Goal: Register for event/course

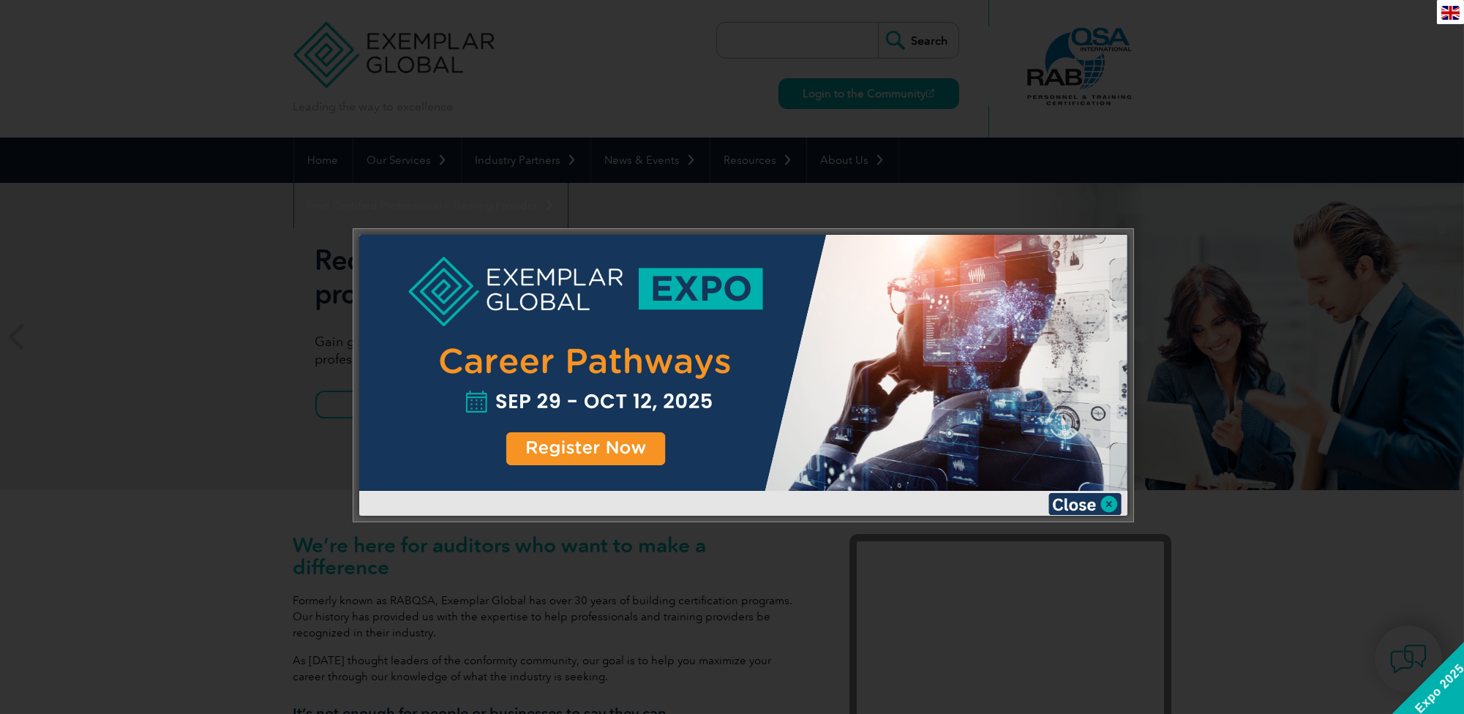
click at [594, 451] on div at bounding box center [743, 363] width 768 height 256
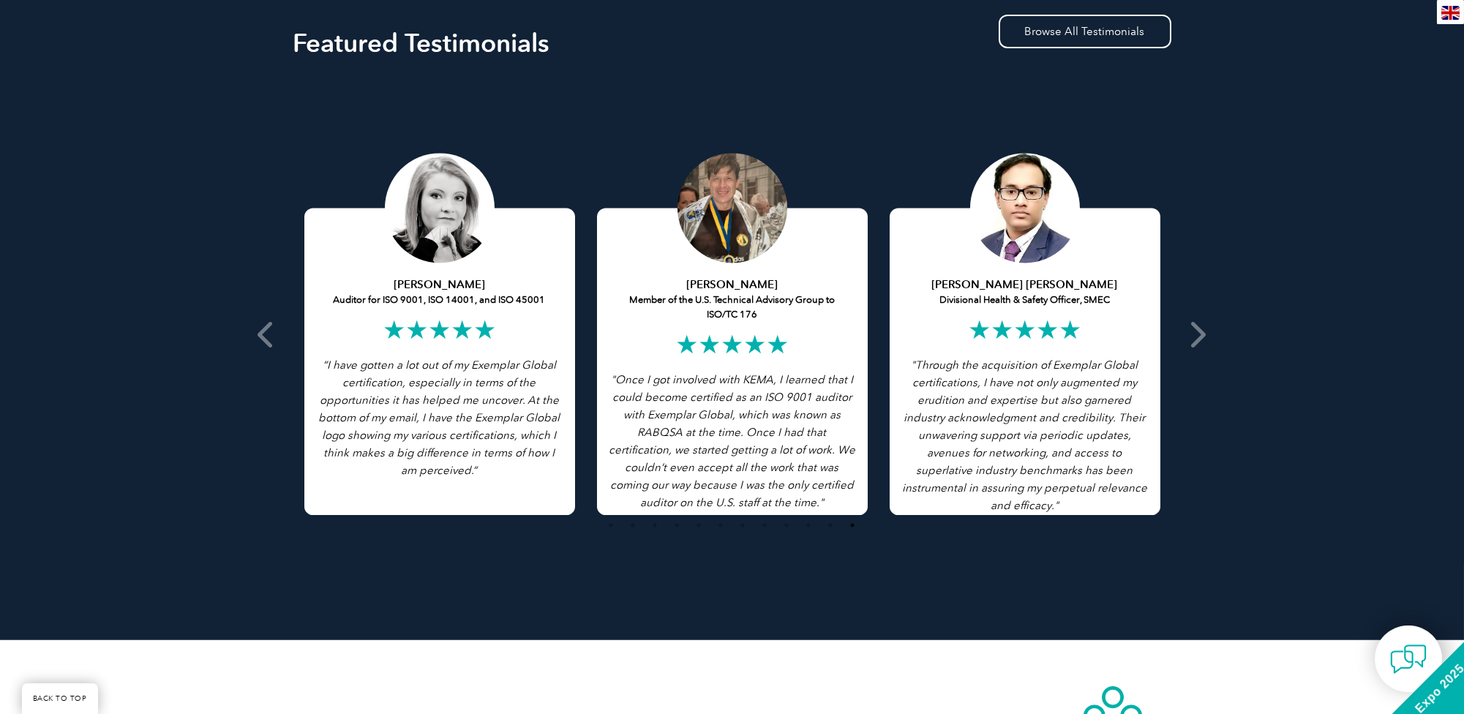
scroll to position [2781, 0]
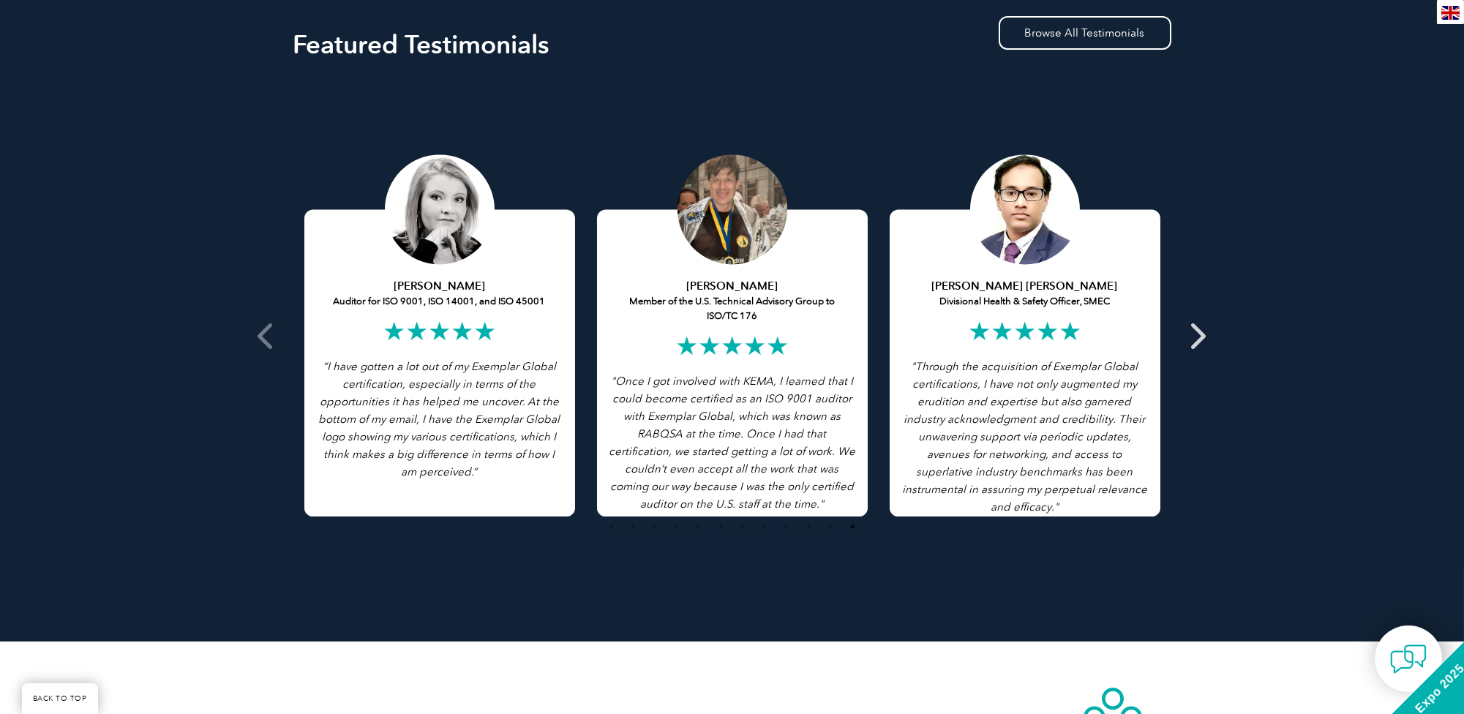
click at [1191, 336] on icon at bounding box center [1197, 336] width 18 height 0
click at [262, 336] on icon at bounding box center [267, 336] width 18 height 0
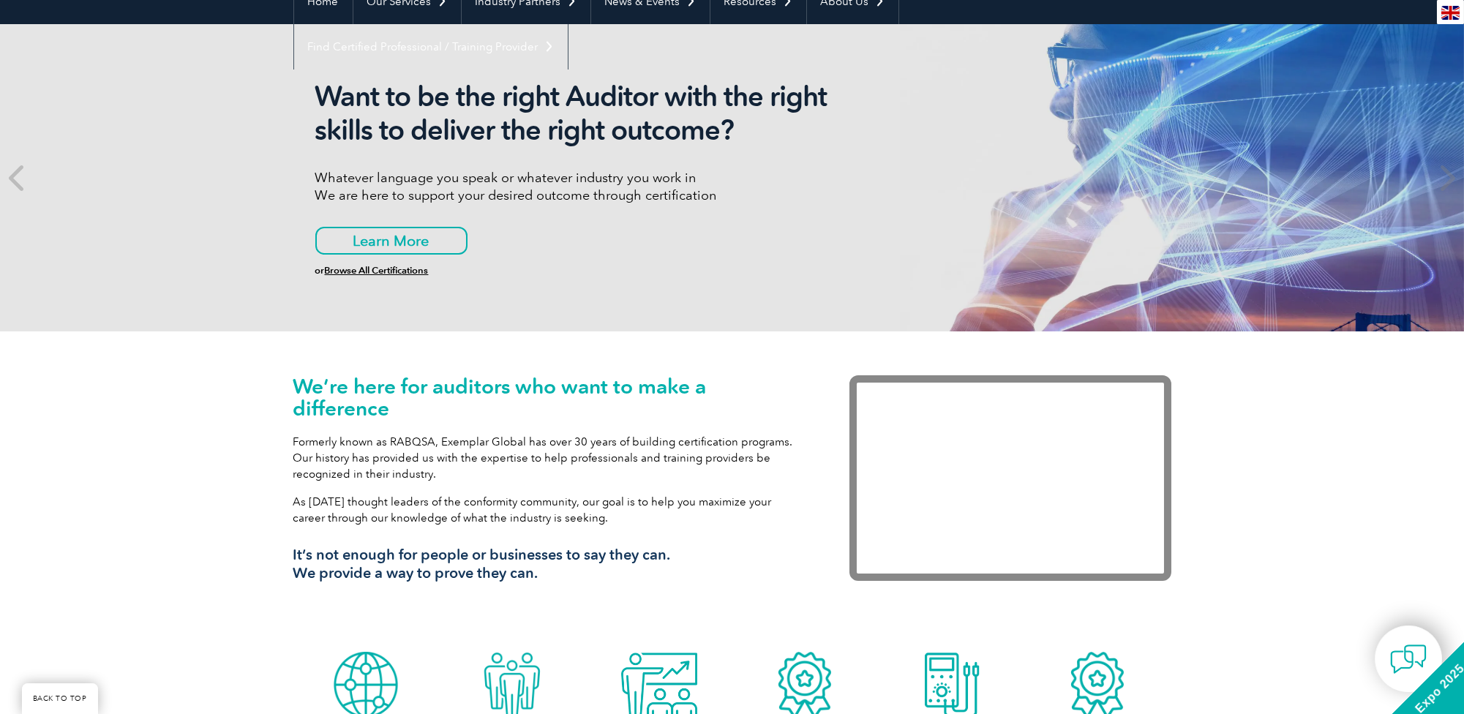
scroll to position [0, 0]
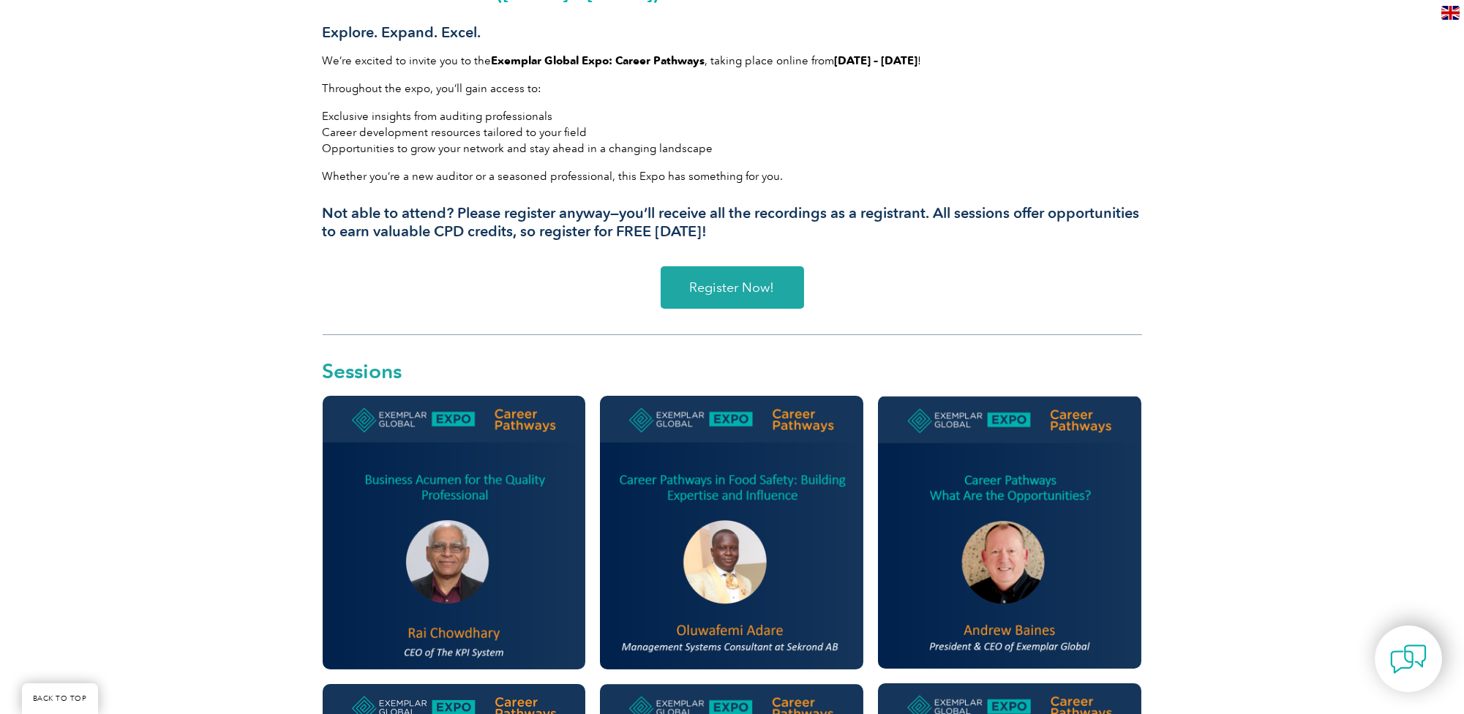
scroll to position [512, 0]
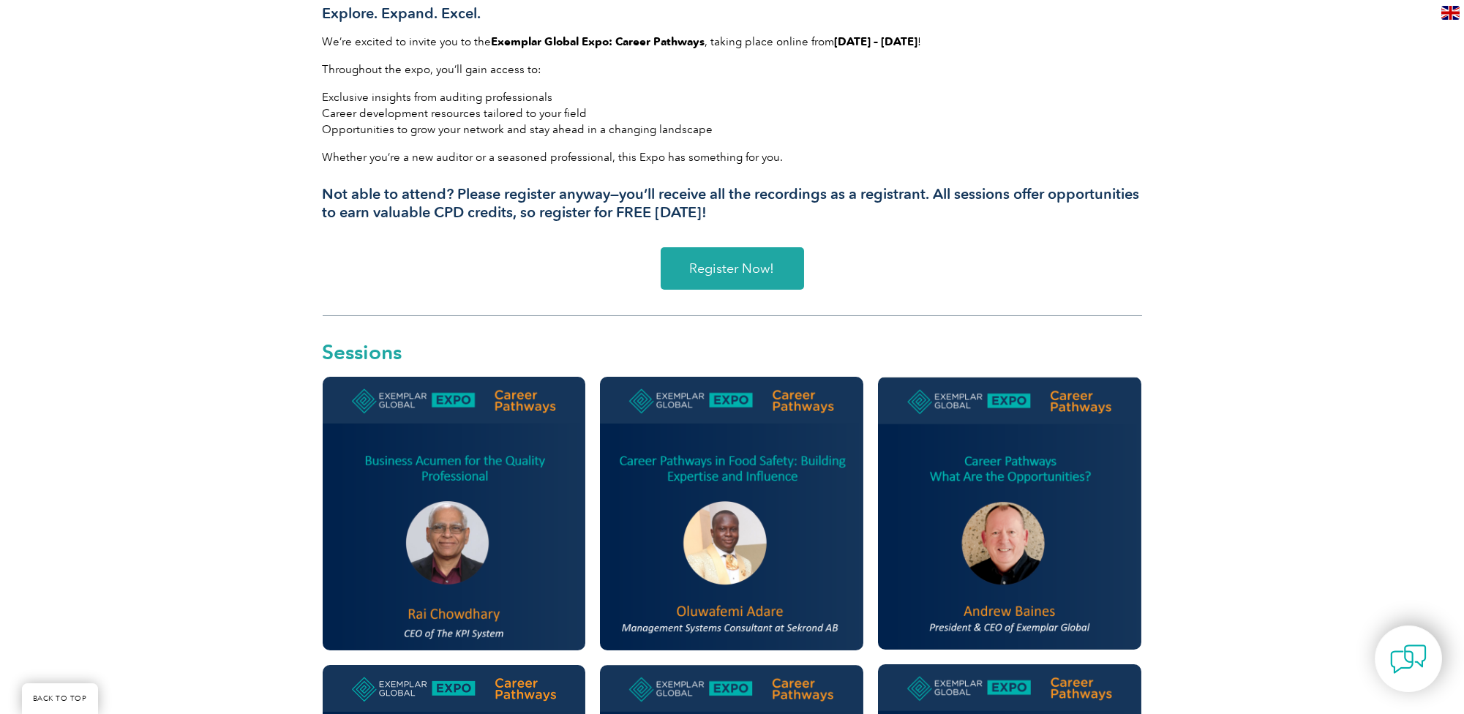
click at [732, 267] on span "Register Now!" at bounding box center [732, 268] width 85 height 13
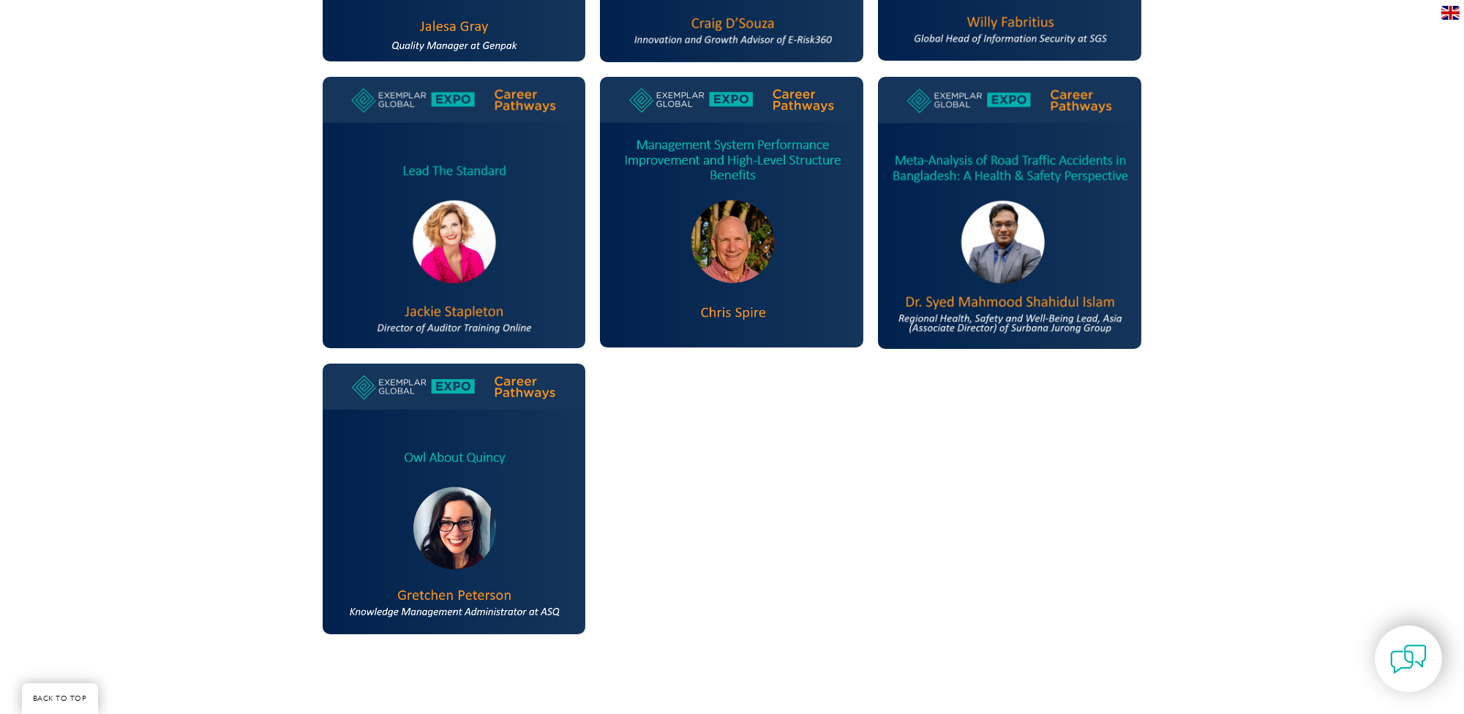
scroll to position [1171, 0]
